Goal: Information Seeking & Learning: Learn about a topic

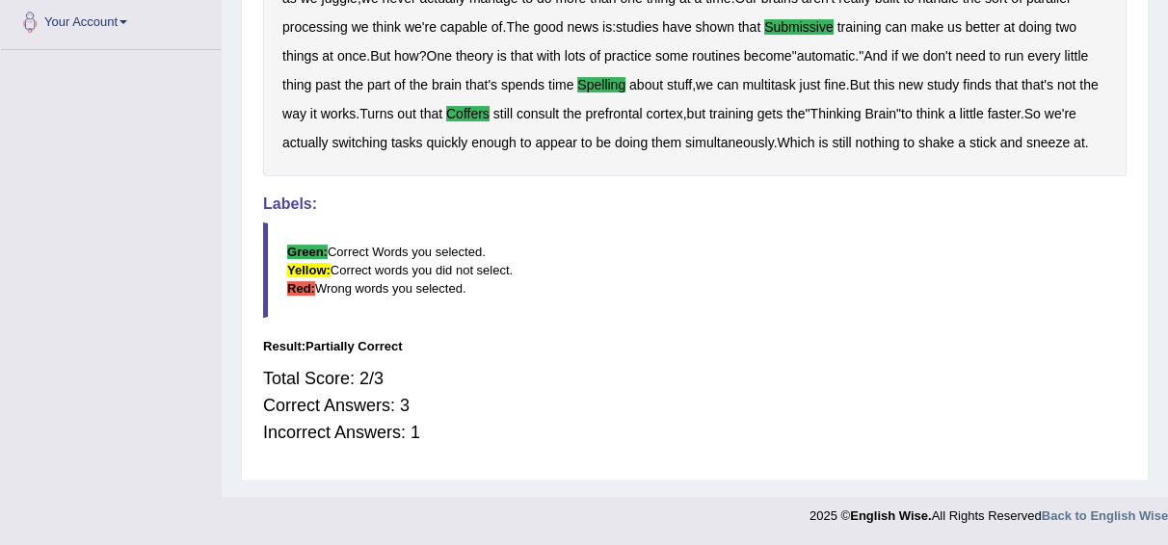
drag, startPoint x: 1057, startPoint y: 208, endPoint x: 443, endPoint y: 537, distance: 696.1
click at [1057, 208] on h4 "Labels:" at bounding box center [694, 204] width 863 height 17
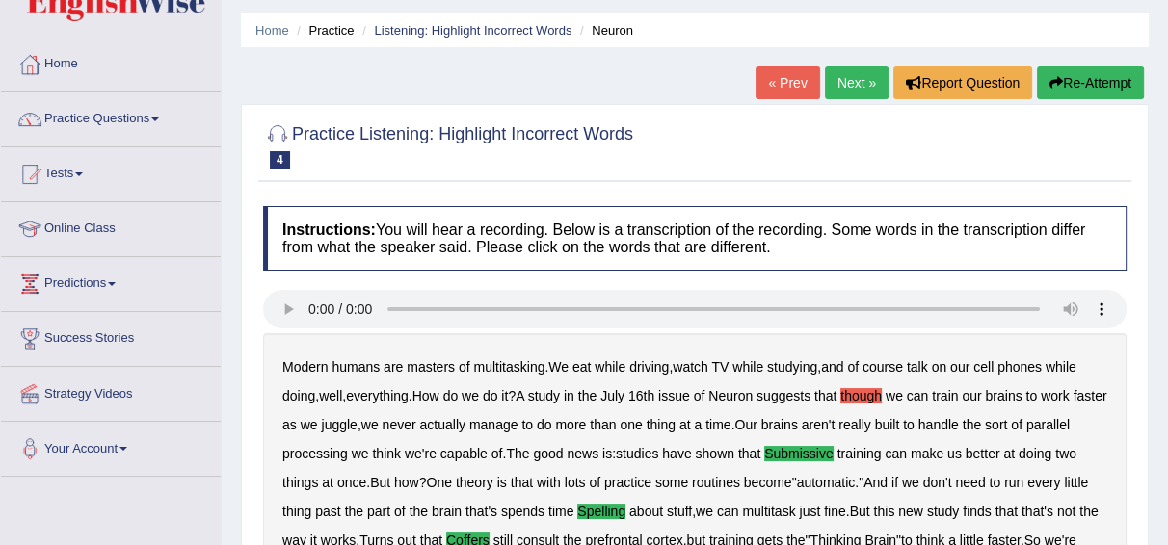
scroll to position [58, 0]
click at [159, 119] on span at bounding box center [155, 120] width 8 height 4
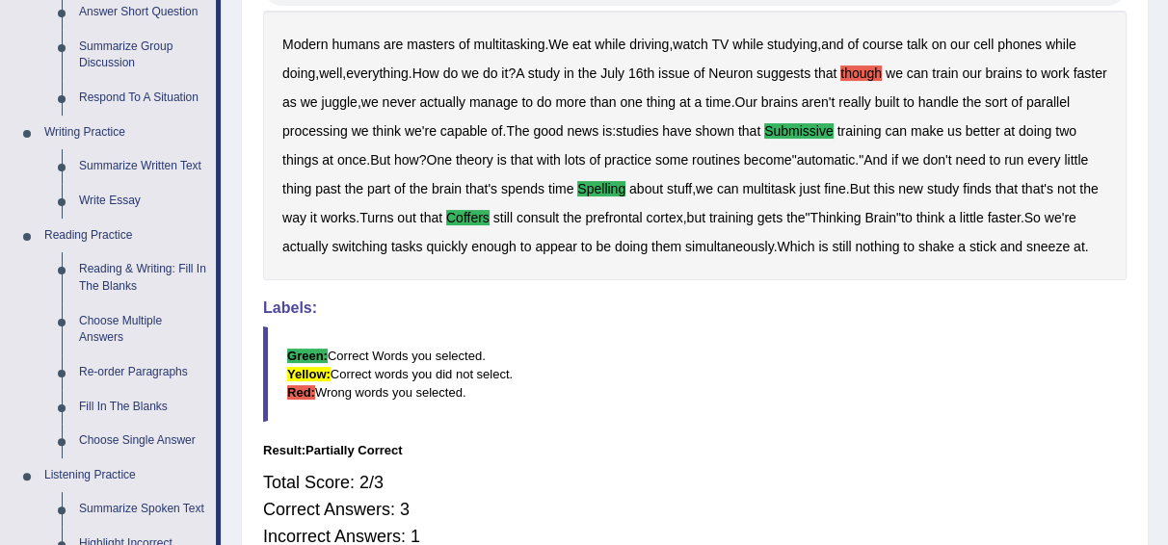
scroll to position [383, 0]
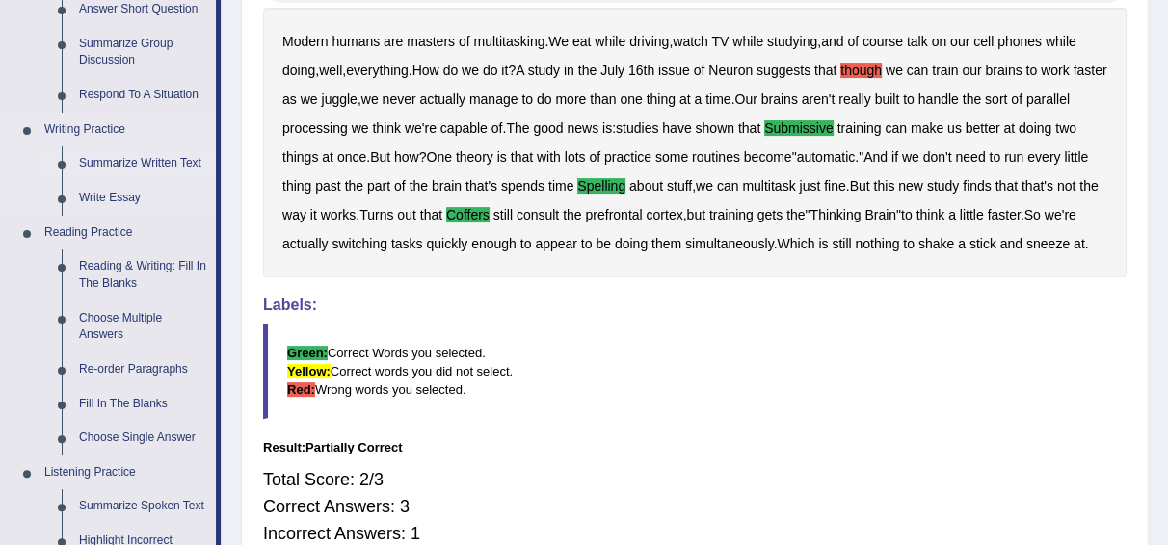
click at [149, 168] on link "Summarize Written Text" at bounding box center [142, 163] width 145 height 35
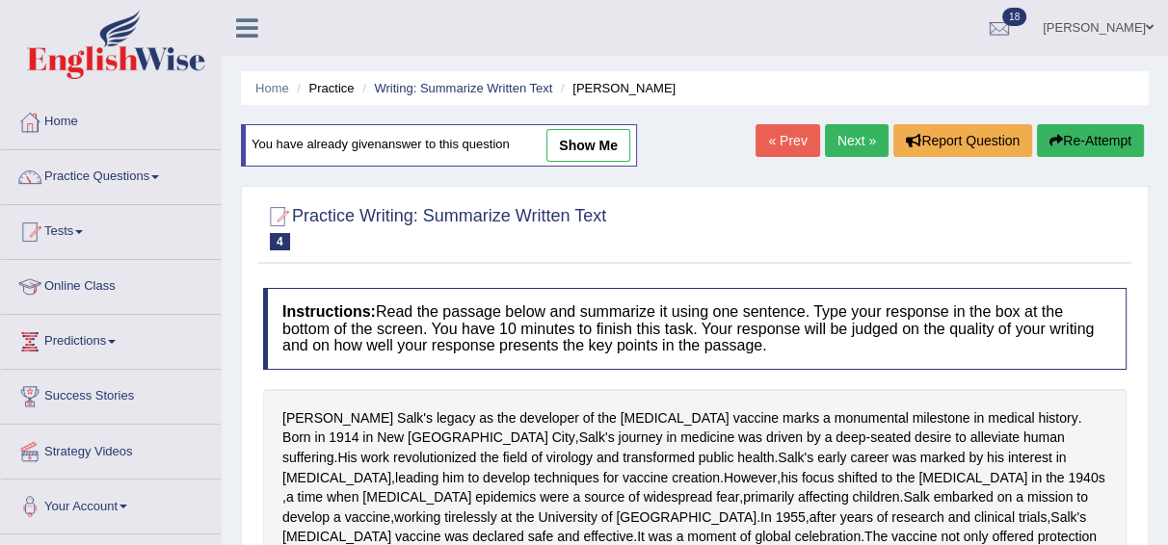
click at [600, 143] on link "show me" at bounding box center [588, 145] width 84 height 33
type textarea "Born in 1914 in New York city, Salk journey in medicine was driven by a deep se…"
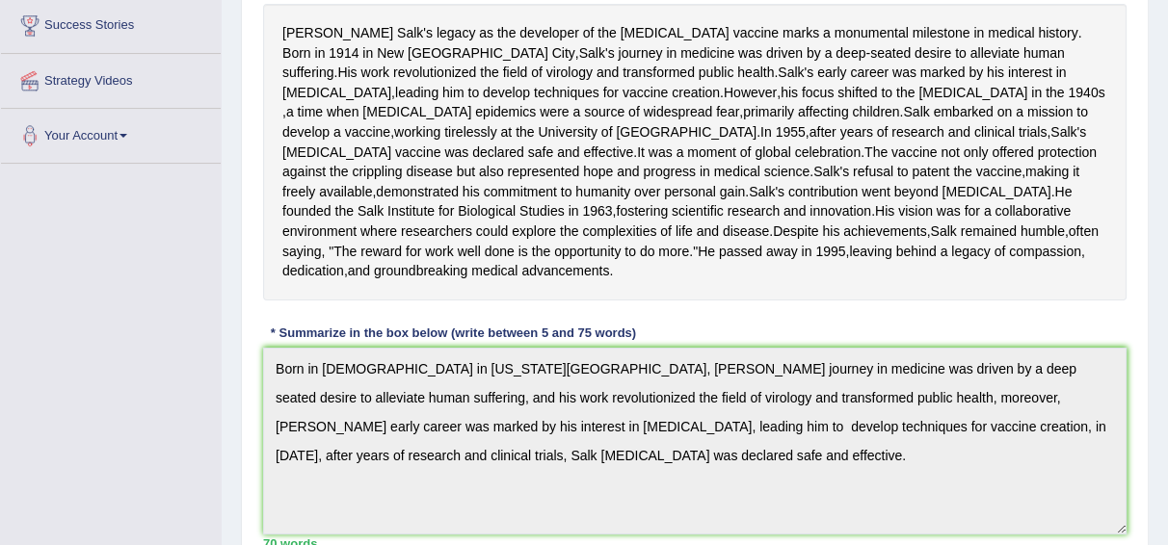
scroll to position [370, 0]
drag, startPoint x: 933, startPoint y: 31, endPoint x: 513, endPoint y: 79, distance: 422.8
click at [513, 79] on div "Jonas Salk's legacy as the developer of the polio vaccine marks a monumental mi…" at bounding box center [694, 153] width 863 height 297
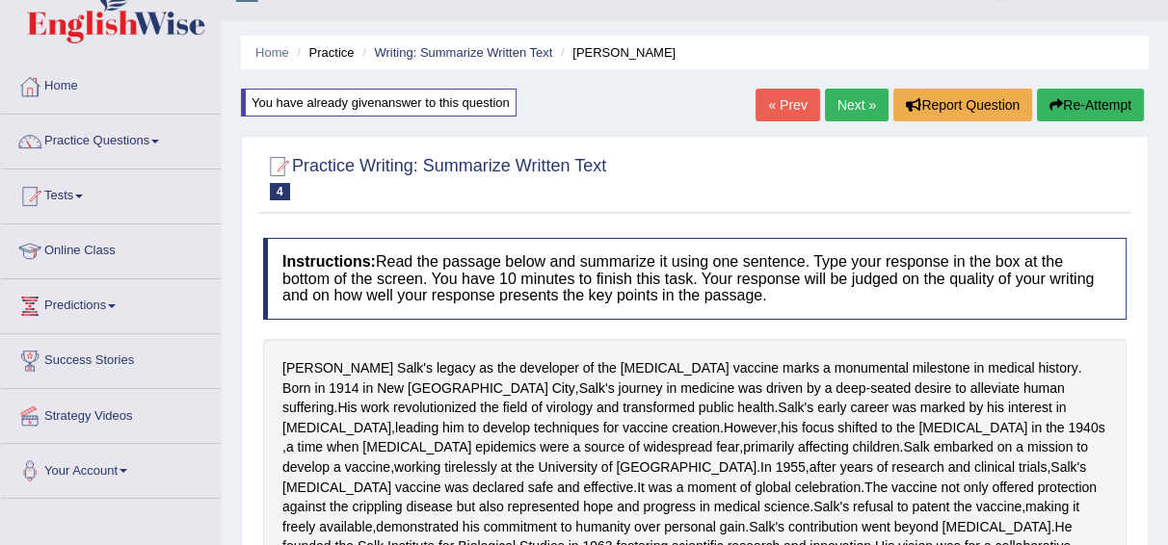
scroll to position [0, 0]
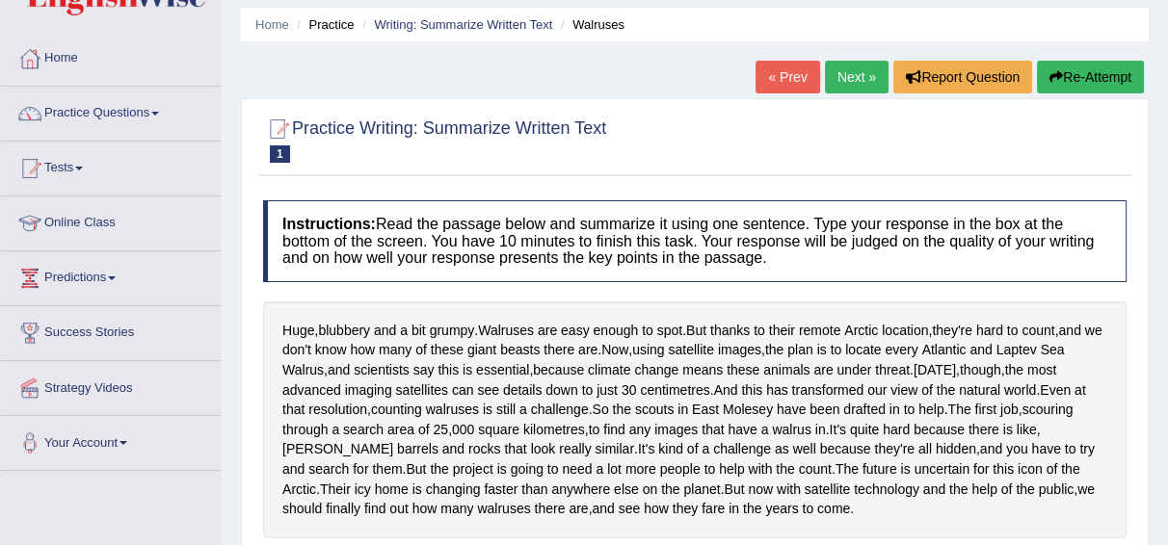
scroll to position [65, 0]
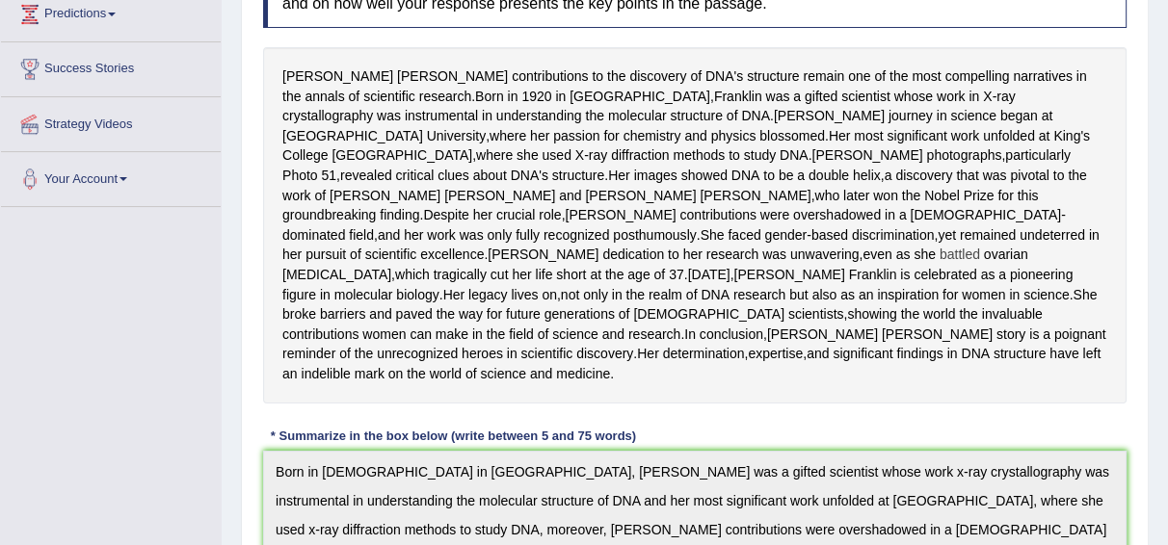
scroll to position [326, 0]
